Goal: Navigation & Orientation: Find specific page/section

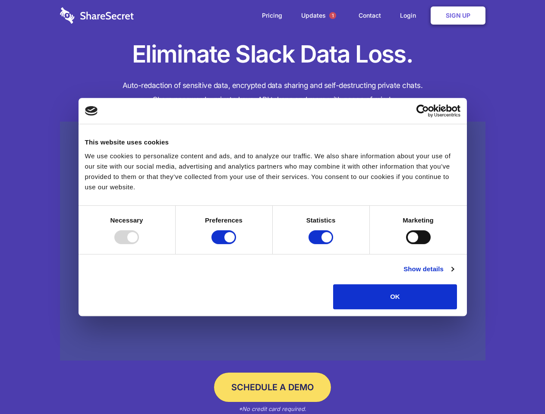
click at [139, 244] on div at bounding box center [126, 237] width 25 height 14
click at [236, 244] on input "Preferences" at bounding box center [223, 237] width 25 height 14
checkbox input "false"
click at [322, 244] on input "Statistics" at bounding box center [321, 237] width 25 height 14
checkbox input "false"
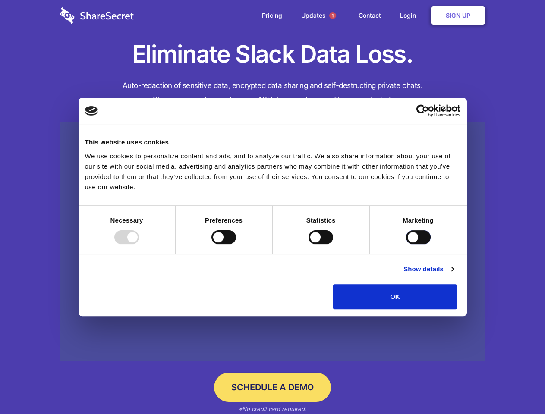
click at [406, 244] on input "Marketing" at bounding box center [418, 237] width 25 height 14
checkbox input "true"
click at [454, 274] on link "Show details" at bounding box center [428, 269] width 50 height 10
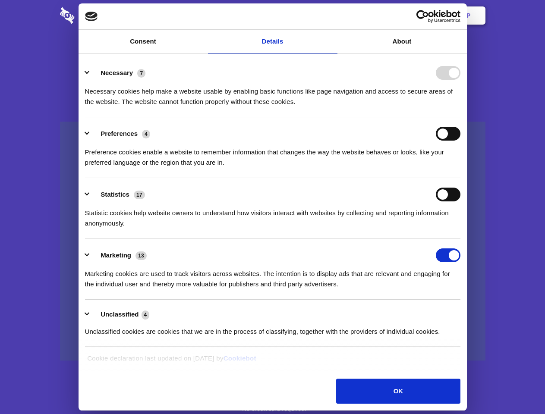
click at [460, 117] on li "Necessary 7 Necessary cookies help make a website usable by enabling basic func…" at bounding box center [272, 87] width 375 height 61
click at [332, 16] on span "1" at bounding box center [332, 15] width 7 height 7
